Goal: Information Seeking & Learning: Learn about a topic

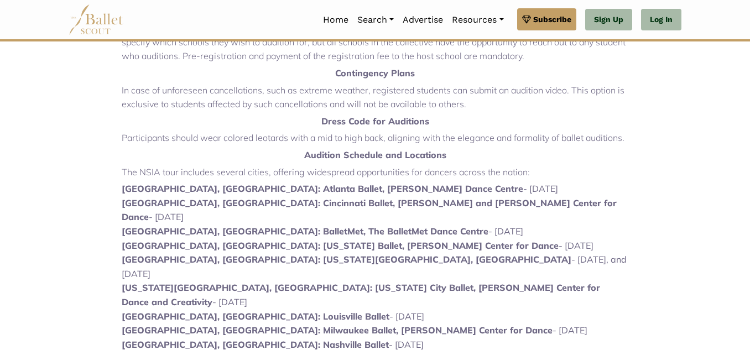
scroll to position [465, 0]
click at [203, 121] on p "Dress Code for Auditions" at bounding box center [375, 121] width 507 height 14
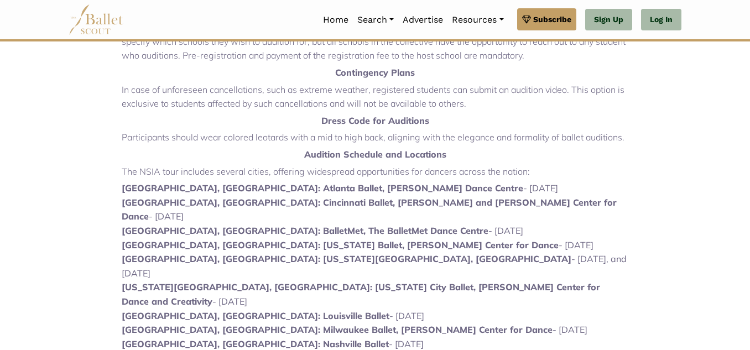
click at [203, 121] on p "Dress Code for Auditions" at bounding box center [375, 121] width 507 height 14
click at [204, 122] on p "Dress Code for Auditions" at bounding box center [375, 121] width 507 height 14
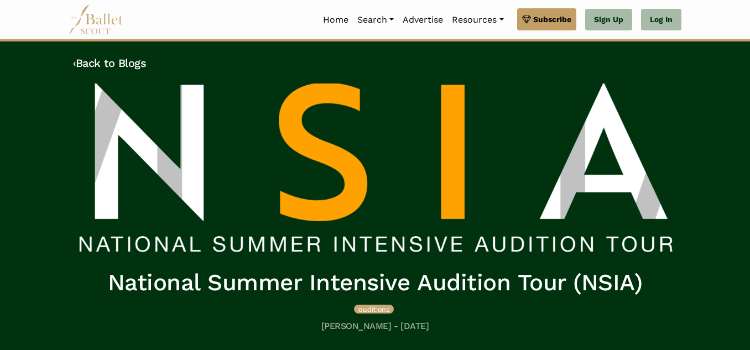
scroll to position [1, 0]
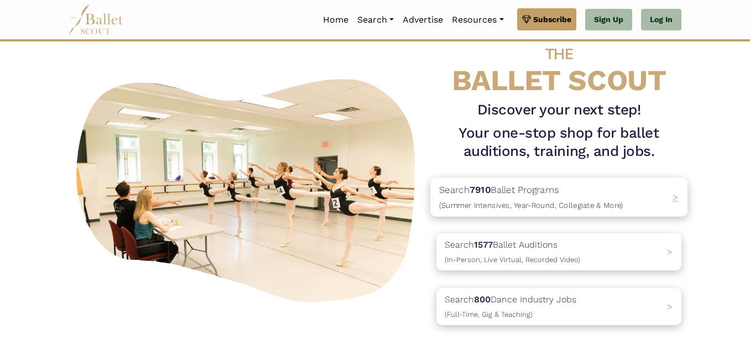
scroll to position [34, 0]
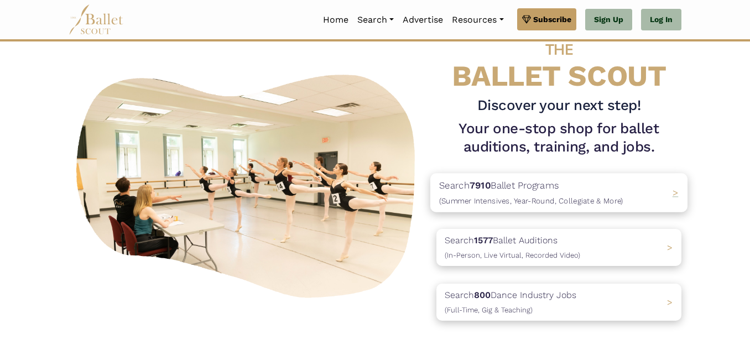
click at [519, 199] on span "(Summer Intensives, Year-Round, Collegiate & More)" at bounding box center [531, 200] width 184 height 9
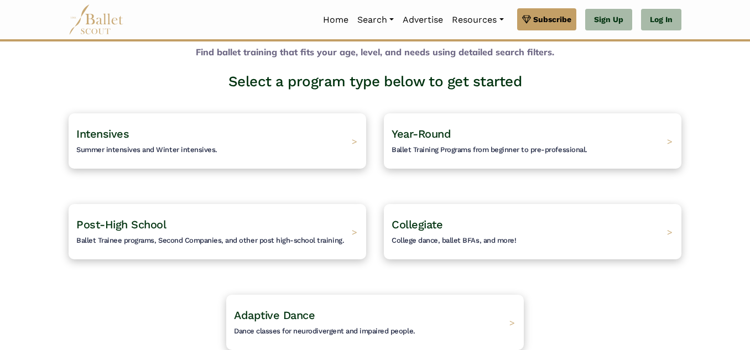
scroll to position [50, 0]
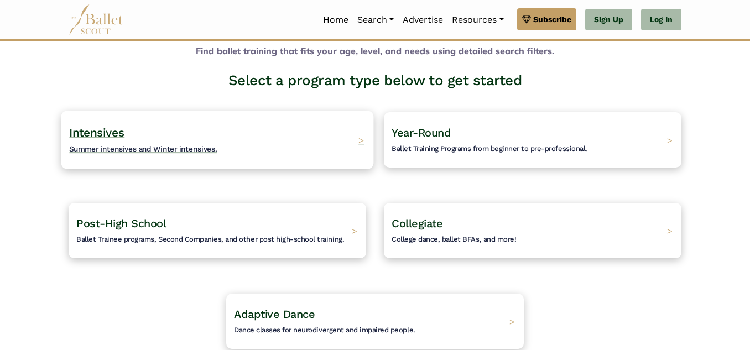
click at [268, 138] on div "Intensives Summer intensives and Winter intensives. >" at bounding box center [217, 140] width 313 height 58
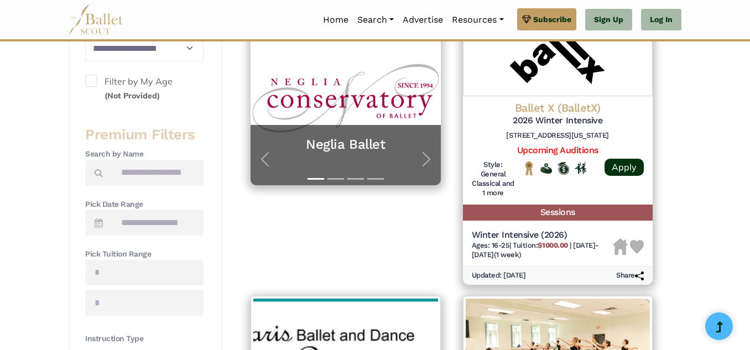
scroll to position [265, 0]
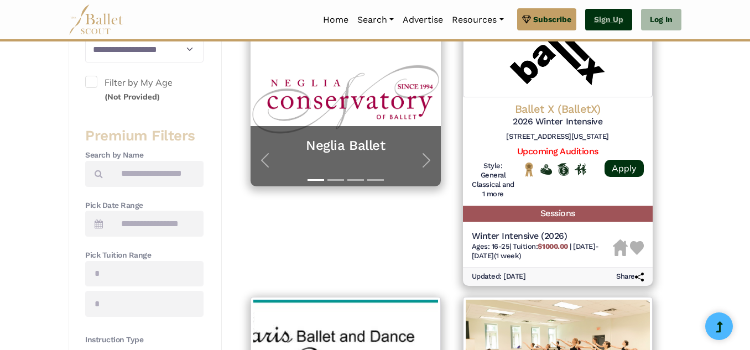
click at [619, 25] on link "Sign Up" at bounding box center [609, 20] width 47 height 22
